Goal: Find specific page/section: Find specific page/section

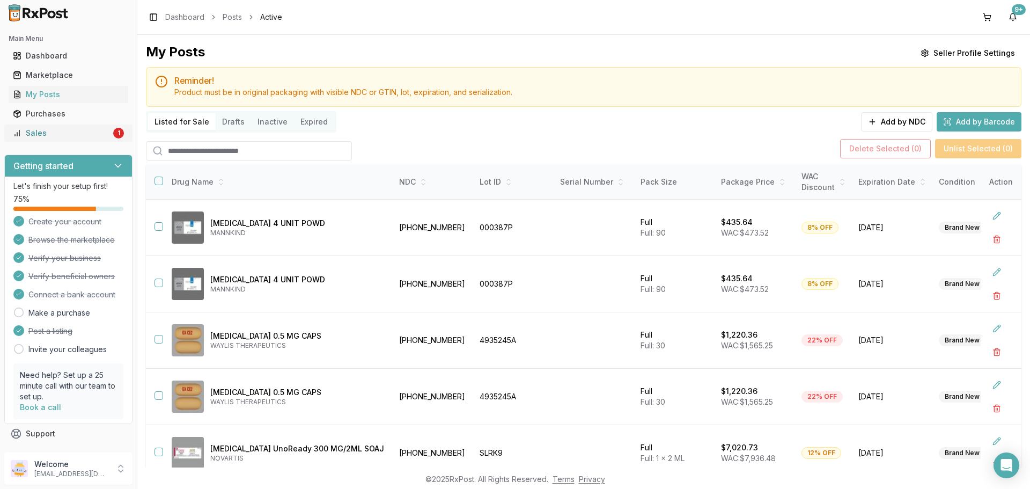
click at [49, 131] on div "Sales" at bounding box center [62, 133] width 98 height 11
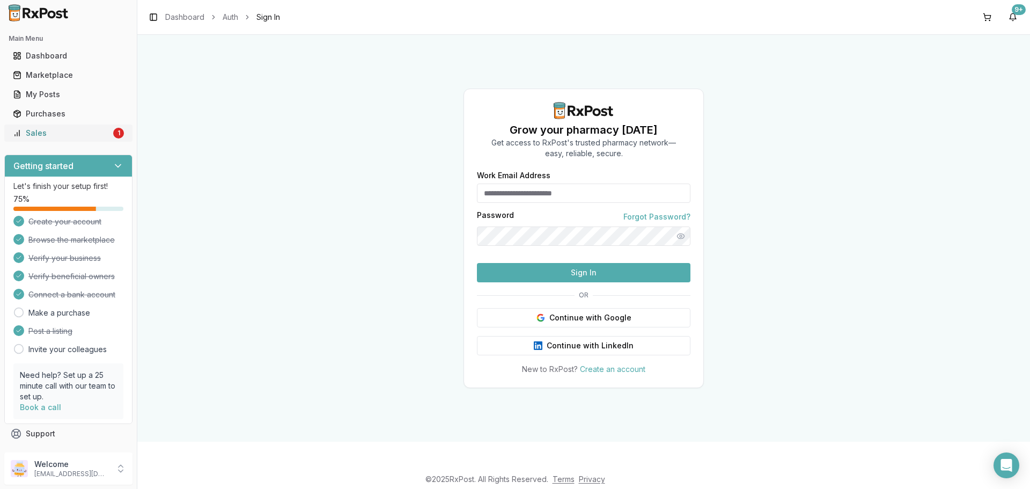
click at [45, 129] on div "Sales" at bounding box center [62, 133] width 98 height 11
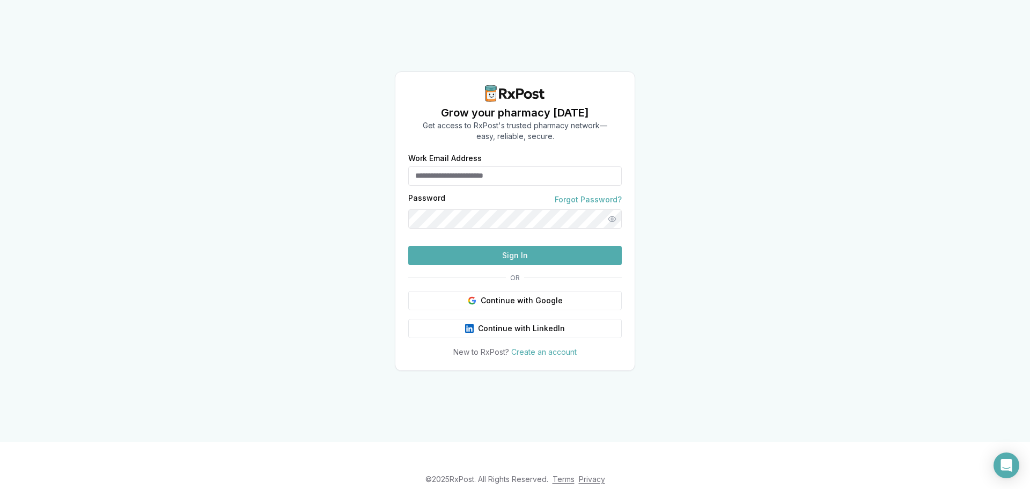
click at [569, 166] on input "Work Email Address" at bounding box center [515, 175] width 214 height 19
click at [613, 209] on button "Show password" at bounding box center [612, 218] width 19 height 19
click at [535, 265] on button "Sign In" at bounding box center [515, 255] width 214 height 19
click at [464, 265] on button "Sign In" at bounding box center [515, 255] width 214 height 19
click at [476, 166] on input "**********" at bounding box center [515, 175] width 214 height 19
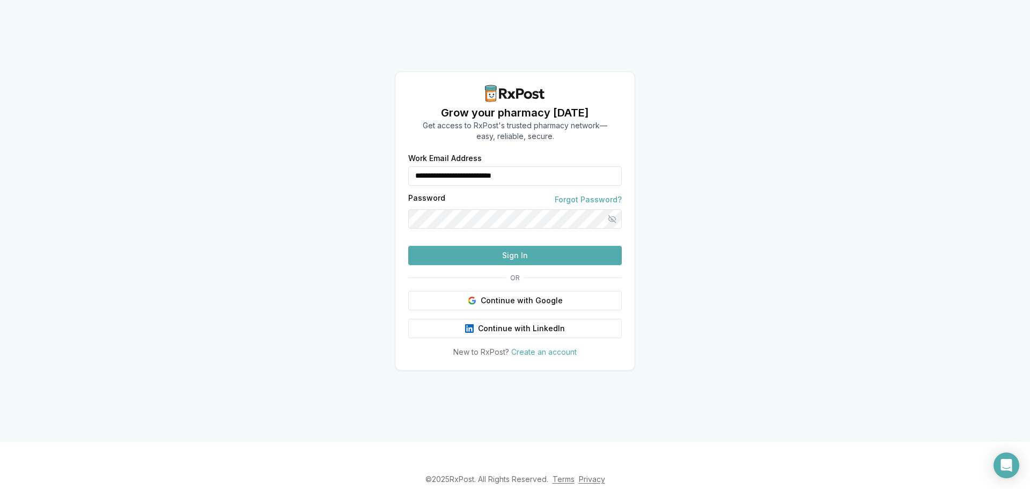
type input "**********"
click at [518, 265] on button "Sign In" at bounding box center [515, 255] width 214 height 19
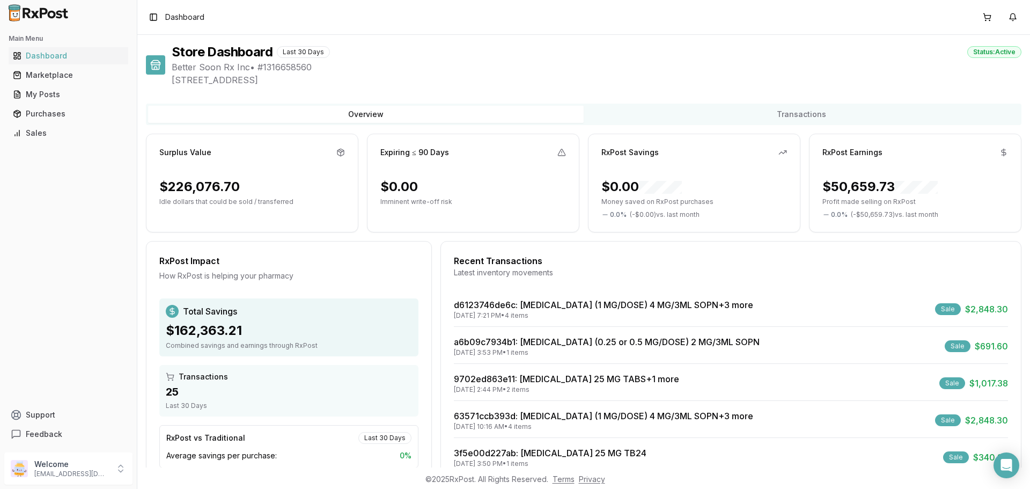
click at [517, 275] on div "Latest inventory movements" at bounding box center [731, 272] width 554 height 11
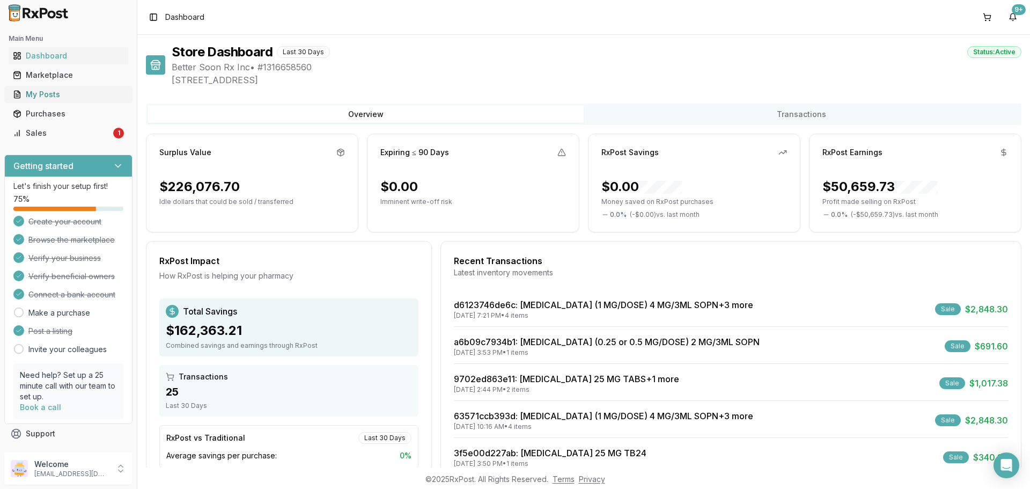
click at [57, 92] on div "My Posts" at bounding box center [68, 94] width 111 height 11
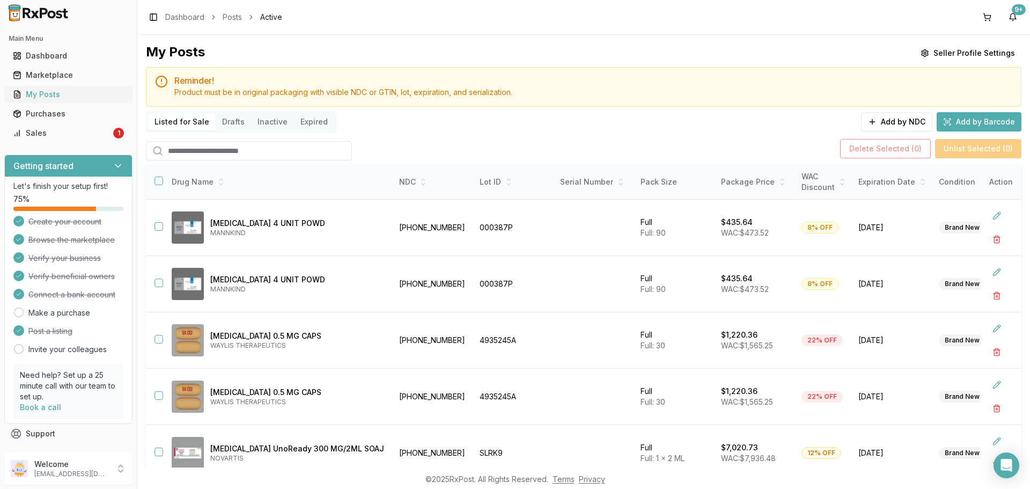
click at [69, 101] on link "My Posts" at bounding box center [69, 94] width 120 height 19
click at [84, 129] on div "Sales" at bounding box center [62, 133] width 98 height 11
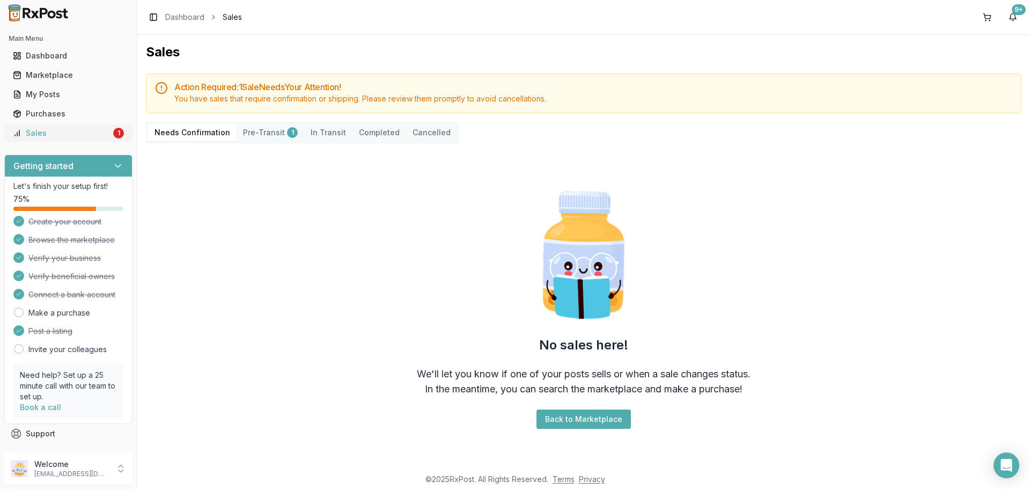
click at [52, 128] on div "Sales" at bounding box center [62, 133] width 98 height 11
click at [267, 134] on button "Pre-Transit 1" at bounding box center [271, 132] width 68 height 17
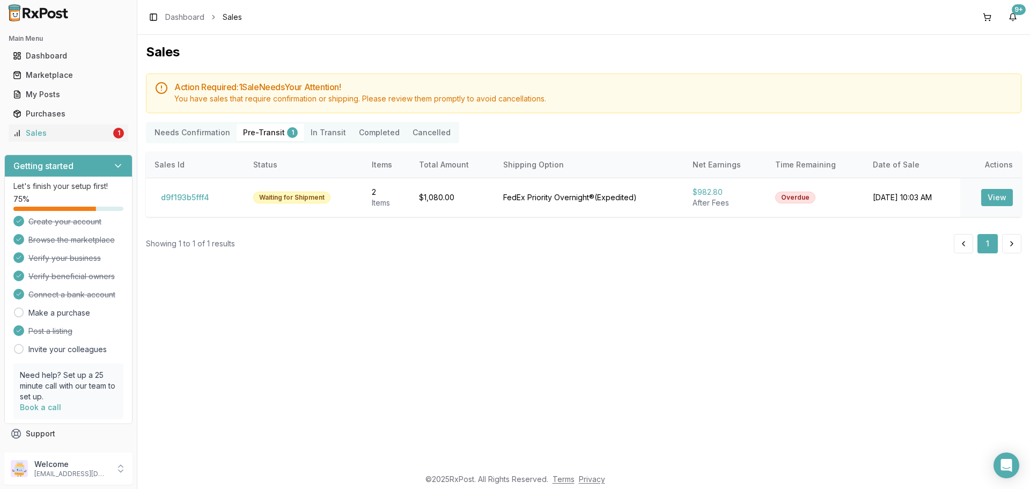
click at [321, 130] on Transit "In Transit" at bounding box center [328, 132] width 48 height 17
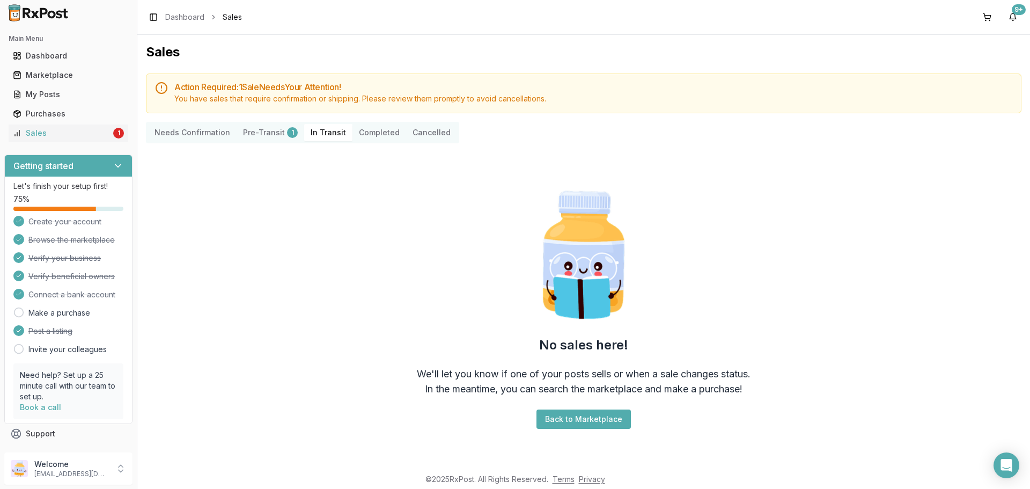
click at [370, 128] on button "Completed" at bounding box center [380, 132] width 54 height 17
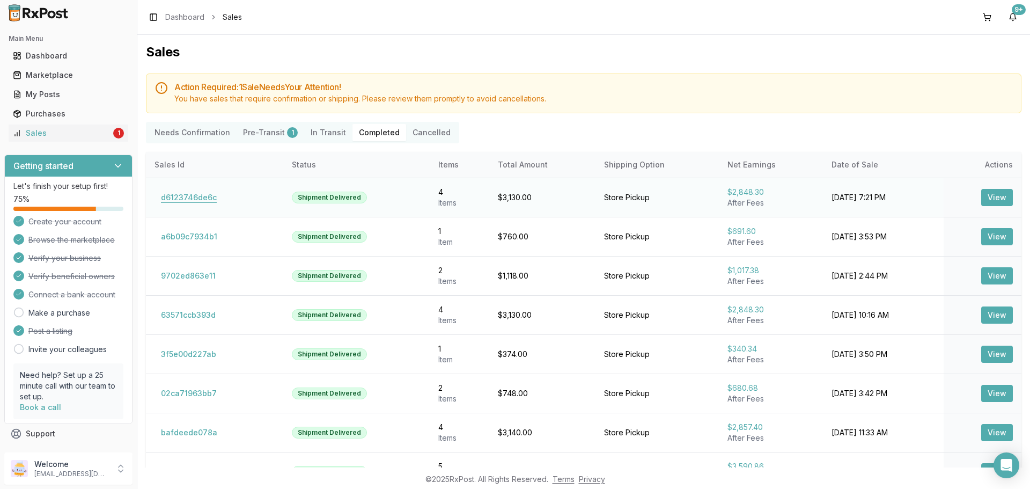
click at [203, 201] on button "d6123746de6c" at bounding box center [189, 197] width 69 height 17
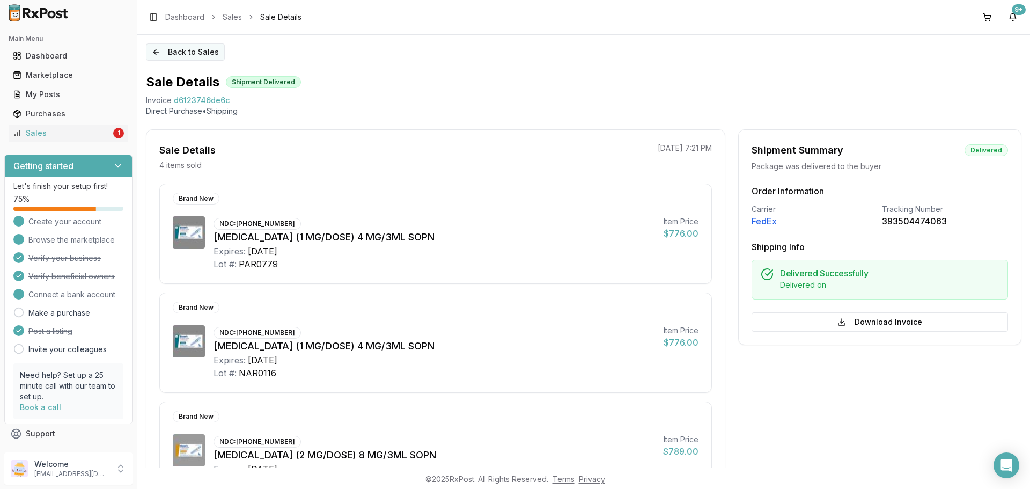
click at [155, 52] on button "Back to Sales" at bounding box center [185, 51] width 79 height 17
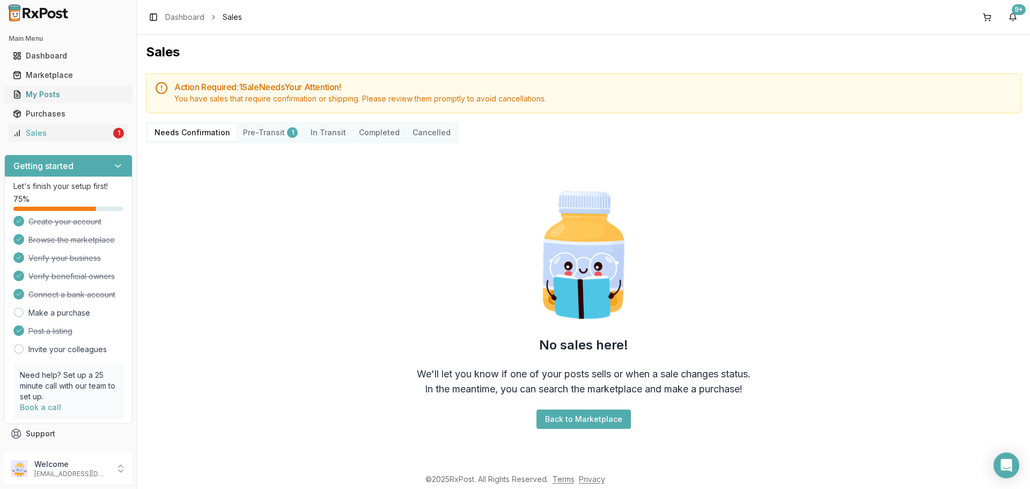
click at [53, 99] on div "My Posts" at bounding box center [68, 94] width 111 height 11
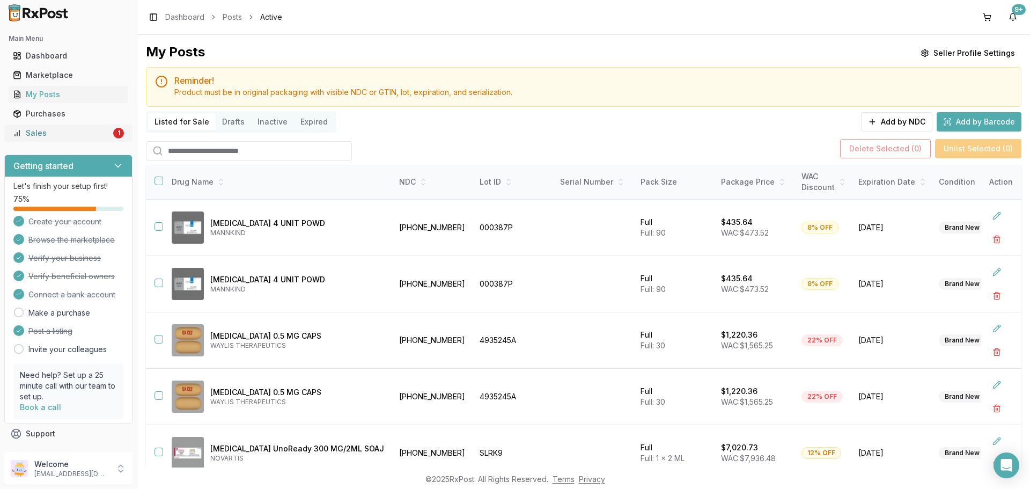
click at [78, 127] on link "Sales 1" at bounding box center [69, 132] width 120 height 19
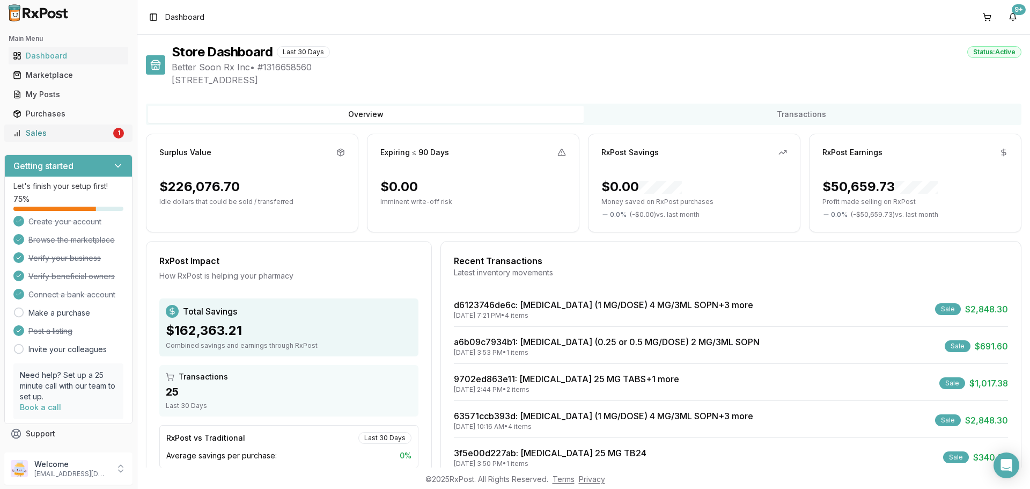
click at [16, 140] on link "Sales 1" at bounding box center [69, 132] width 120 height 19
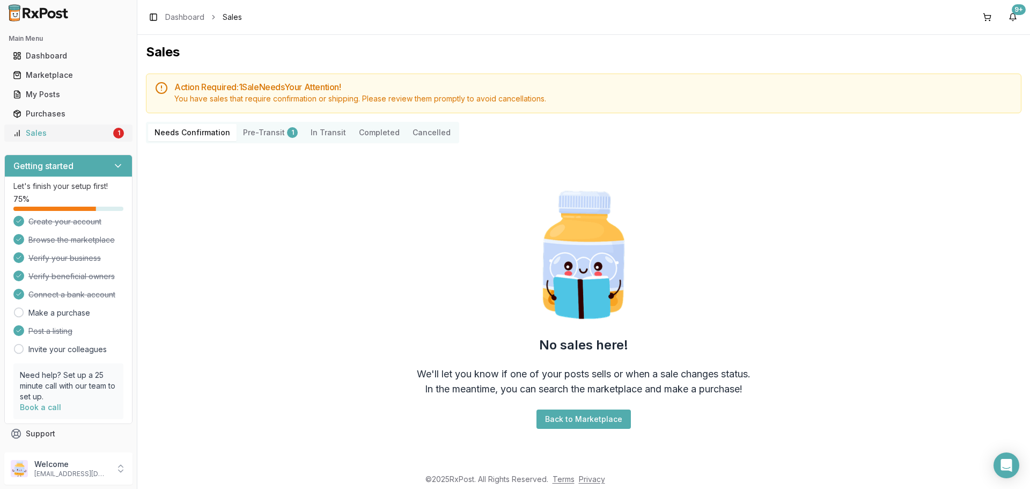
click at [48, 127] on link "Sales 1" at bounding box center [69, 132] width 120 height 19
